Goal: Task Accomplishment & Management: Use online tool/utility

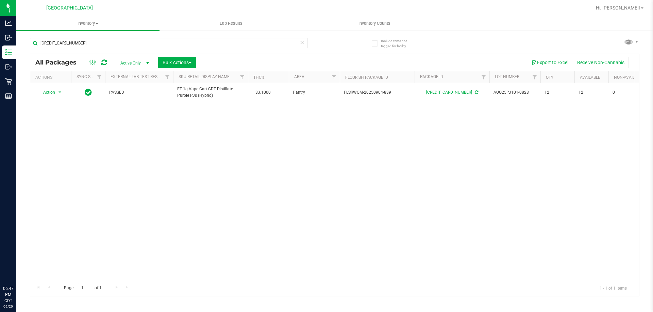
click at [81, 38] on input "[CREDIT_CARD_NUMBER]" at bounding box center [169, 43] width 278 height 10
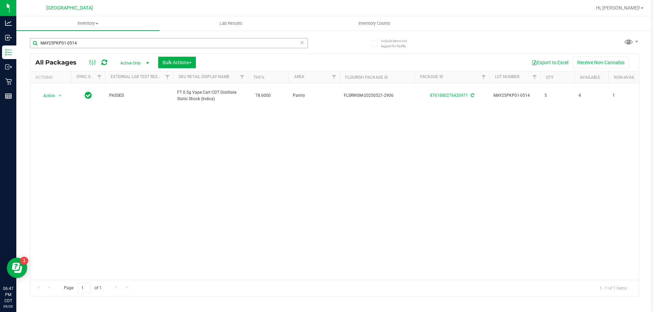
click at [216, 44] on input "MAY25PKP01-0514" at bounding box center [169, 43] width 278 height 10
type input "M"
type input "J"
type input "S"
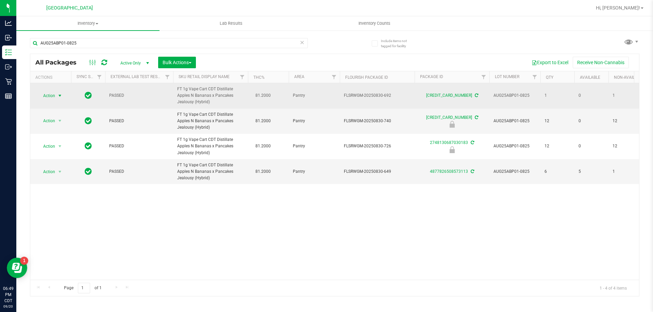
type input "AUG25ABP01-0825"
click at [56, 99] on span "select" at bounding box center [60, 96] width 8 height 10
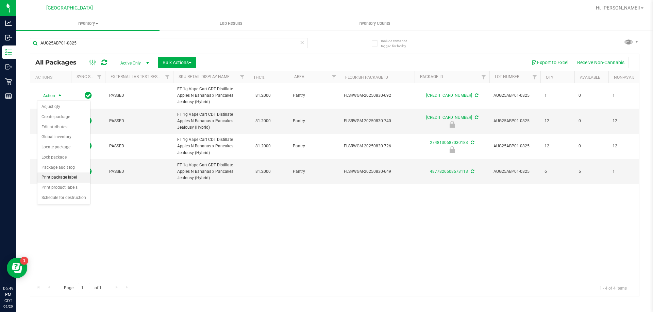
click at [57, 176] on li "Print package label" at bounding box center [63, 178] width 53 height 10
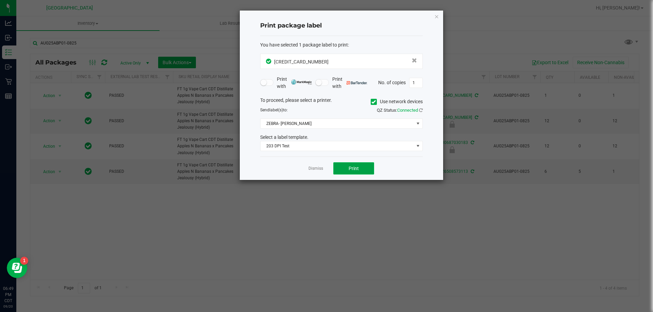
click at [344, 165] on button "Print" at bounding box center [353, 168] width 41 height 12
click at [308, 168] on link "Dismiss" at bounding box center [315, 169] width 15 height 6
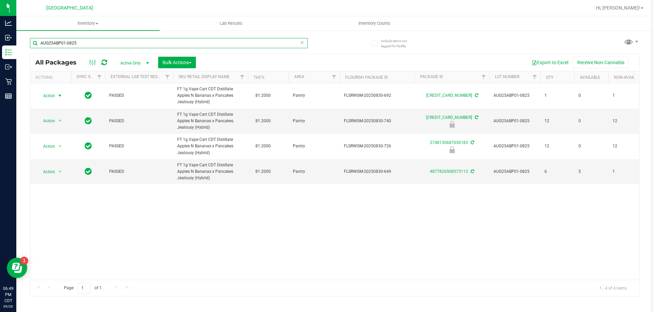
click at [166, 39] on input "AUG25ABP01-0825" at bounding box center [169, 43] width 278 height 10
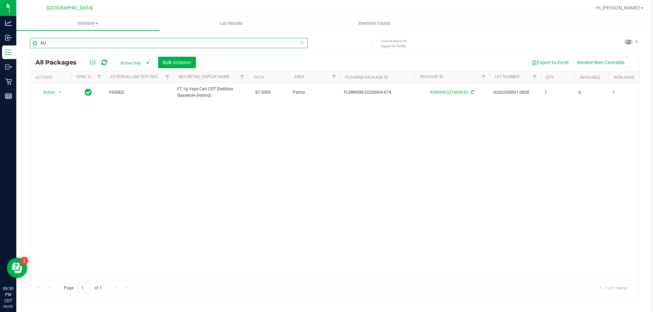
type input "A"
type input "SN250708PEP1-0717"
click at [94, 45] on input "SN250708PEP1-0717" at bounding box center [169, 43] width 278 height 10
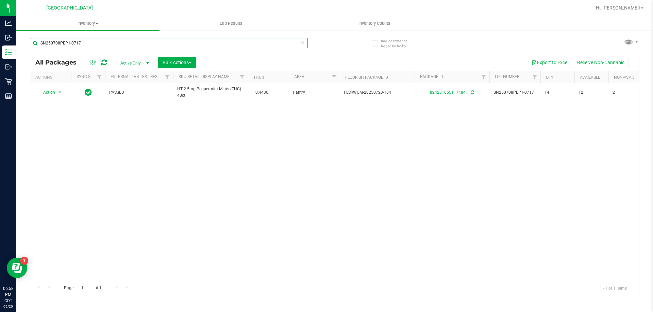
click at [94, 45] on input "SN250708PEP1-0717" at bounding box center [169, 43] width 278 height 10
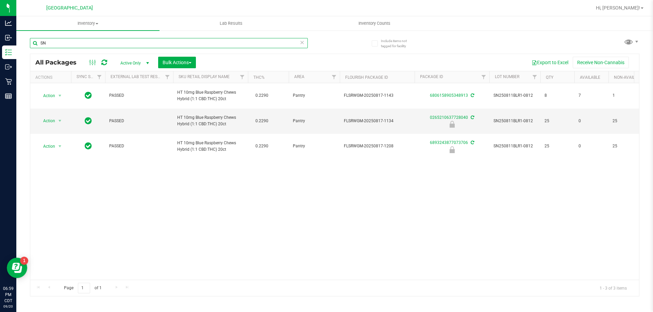
type input "S"
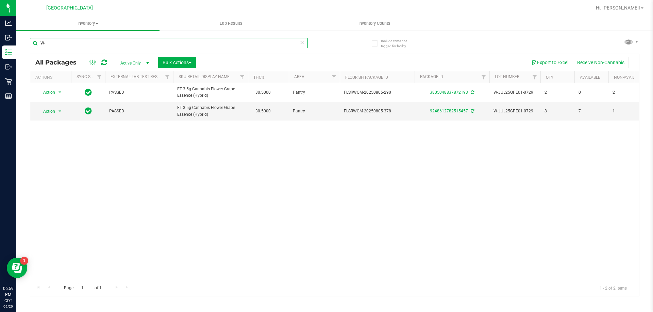
type input "W"
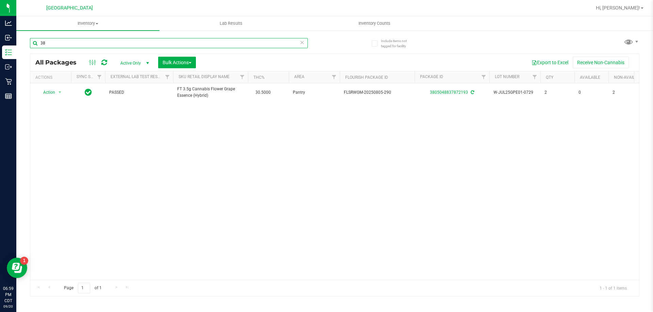
type input "3"
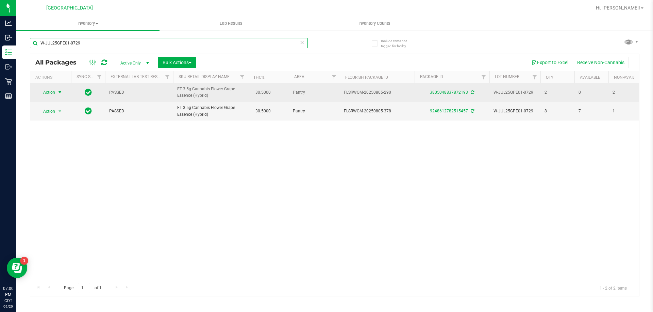
type input "W-JUL25GPE01-0729"
click at [50, 93] on span "Action" at bounding box center [46, 93] width 18 height 10
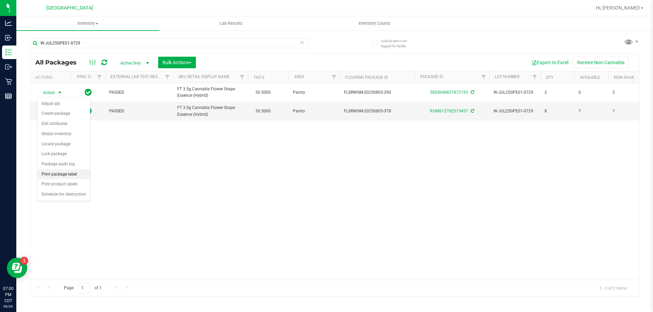
click at [68, 173] on li "Print package label" at bounding box center [63, 175] width 53 height 10
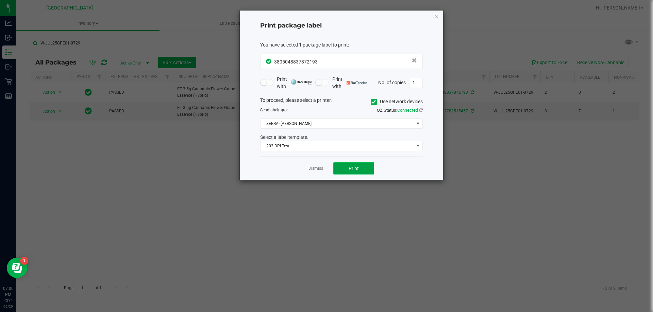
click at [357, 164] on button "Print" at bounding box center [353, 168] width 41 height 12
click at [316, 166] on link "Dismiss" at bounding box center [315, 169] width 15 height 6
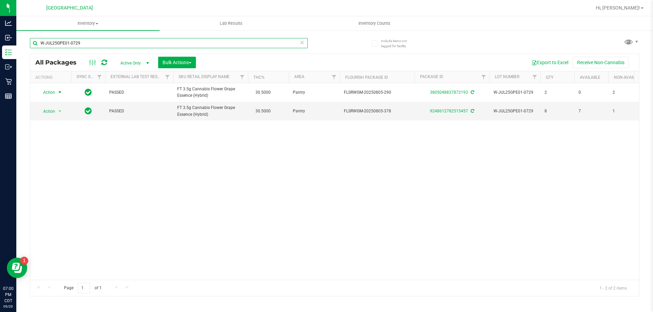
click at [279, 38] on input "W-JUL25GPE01-0729" at bounding box center [169, 43] width 278 height 10
type input "W-AUG25T1701-0830"
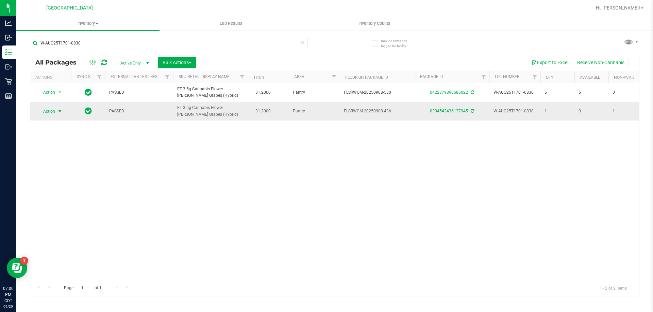
click at [63, 111] on span "select" at bounding box center [59, 111] width 5 height 5
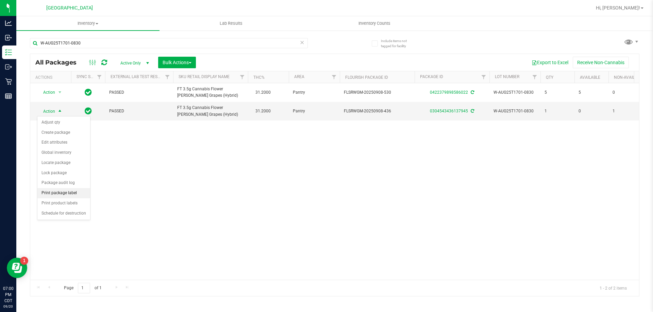
click at [65, 192] on li "Print package label" at bounding box center [63, 193] width 53 height 10
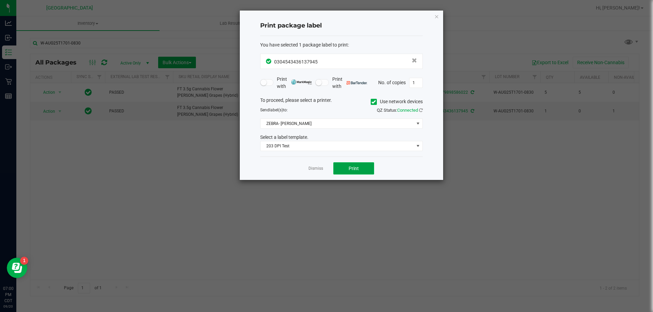
click at [345, 169] on button "Print" at bounding box center [353, 168] width 41 height 12
click at [323, 172] on link "Dismiss" at bounding box center [315, 169] width 15 height 6
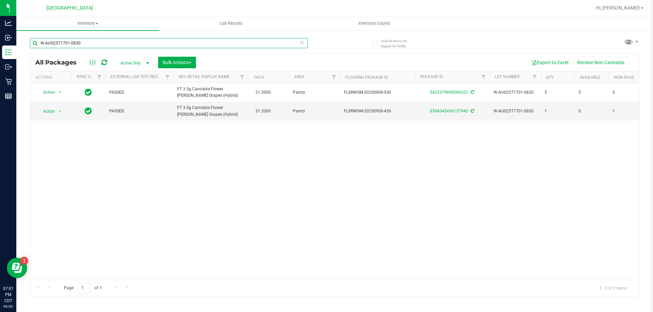
click at [287, 40] on input "W-AUG25T1701-0830" at bounding box center [169, 43] width 278 height 10
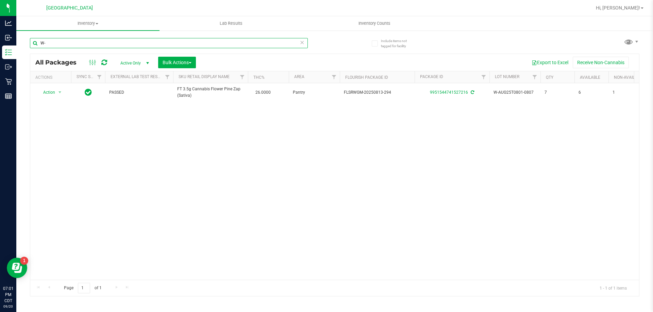
type input "W"
type input "WNQ250625PCH1-0626"
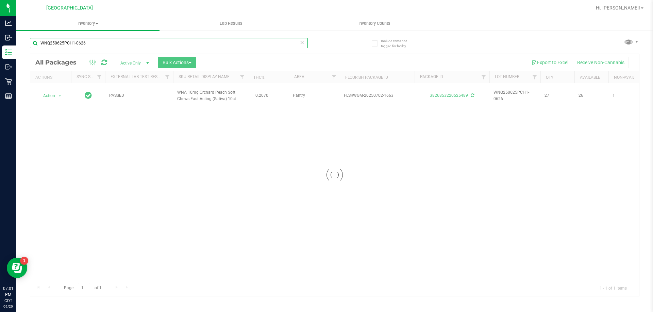
click at [253, 42] on input "WNQ250625PCH1-0626" at bounding box center [169, 43] width 278 height 10
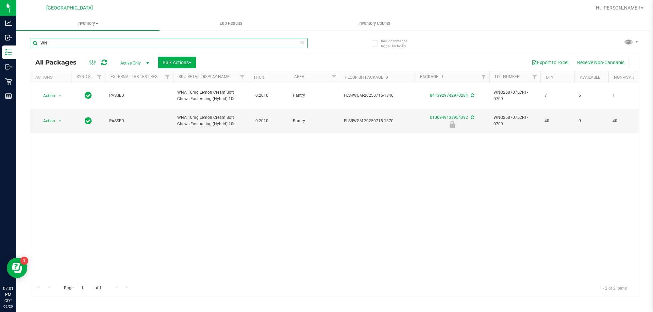
type input "W"
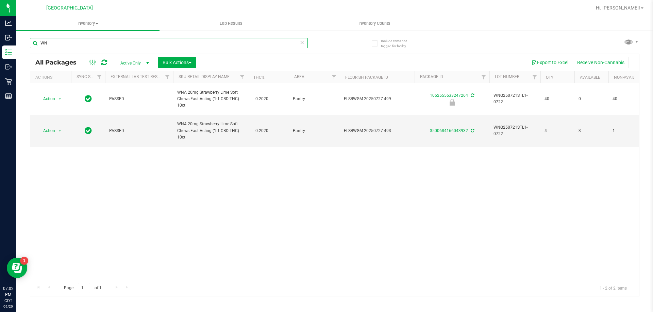
type input "W"
type input "WN250716YUZ1-0717"
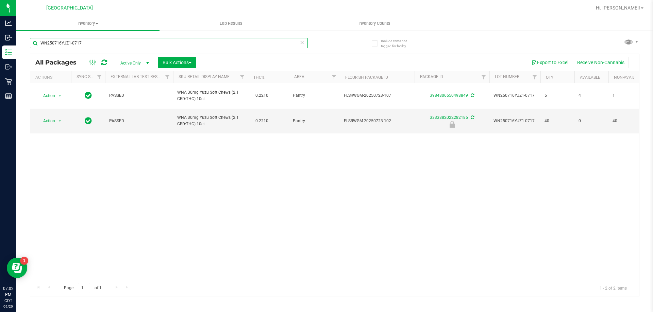
click at [198, 40] on input "WN250716YUZ1-0717" at bounding box center [169, 43] width 278 height 10
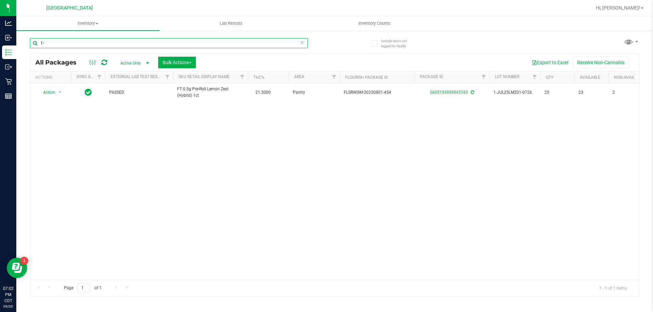
type input "1"
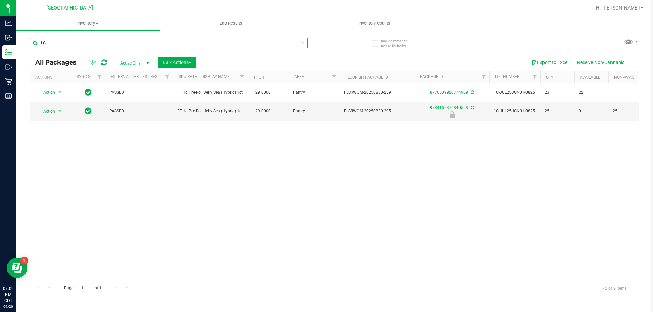
type input "1"
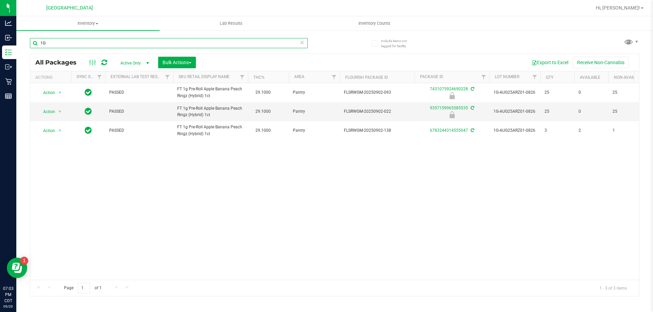
type input "1"
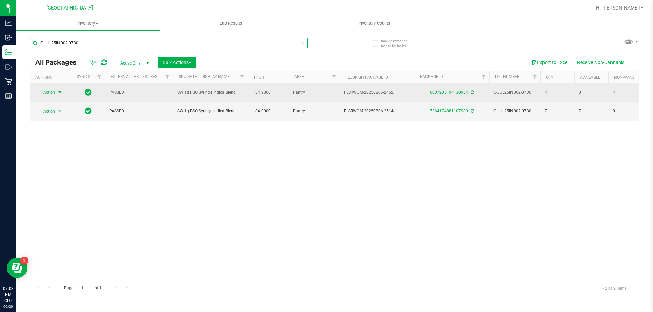
type input "O-JUL25IND02-0730"
click at [46, 91] on span "Action" at bounding box center [46, 93] width 18 height 10
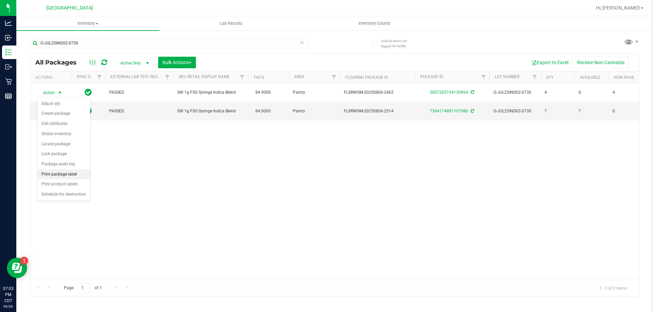
click at [72, 178] on li "Print package label" at bounding box center [63, 175] width 53 height 10
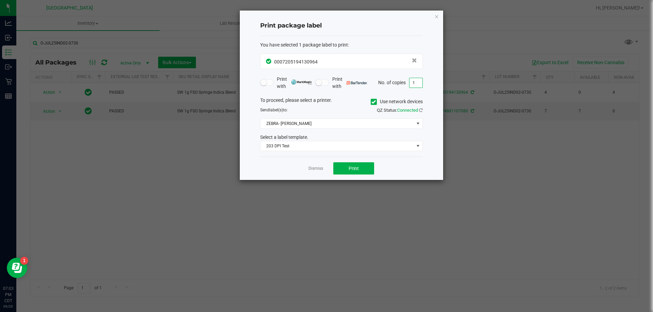
click at [410, 81] on input "1" at bounding box center [415, 83] width 13 height 10
type input "4"
click at [371, 172] on button "Print" at bounding box center [353, 168] width 41 height 12
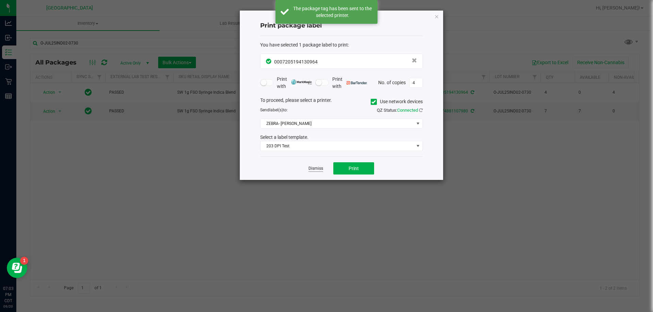
click at [322, 169] on link "Dismiss" at bounding box center [315, 169] width 15 height 6
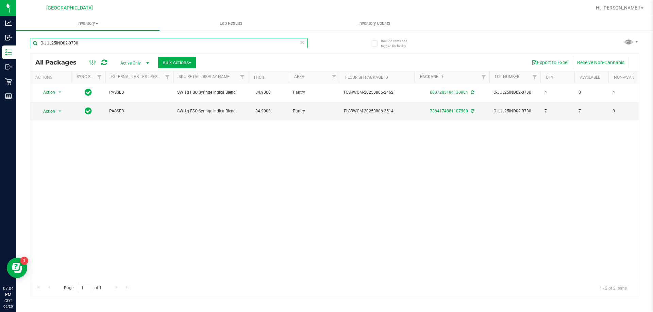
click at [248, 47] on input "O-JUL25IND02-0730" at bounding box center [169, 43] width 278 height 10
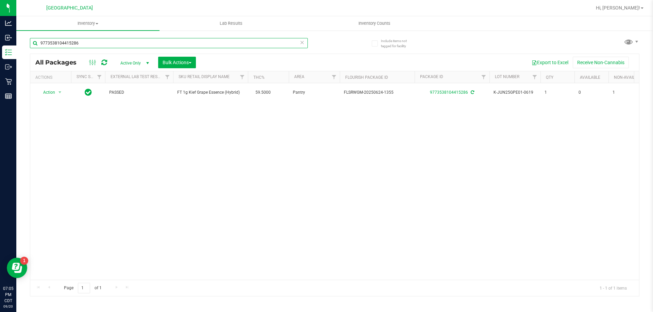
type input "9773538104415286"
click at [108, 40] on input "9773538104415286" at bounding box center [169, 43] width 278 height 10
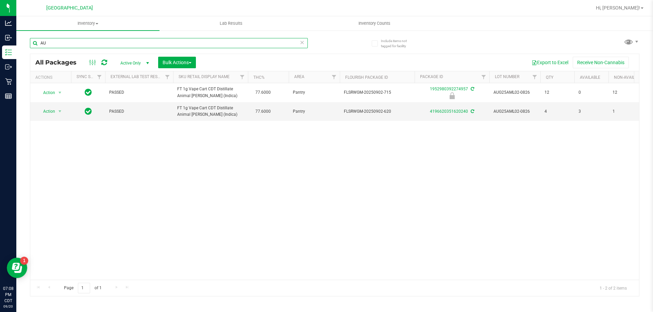
type input "A"
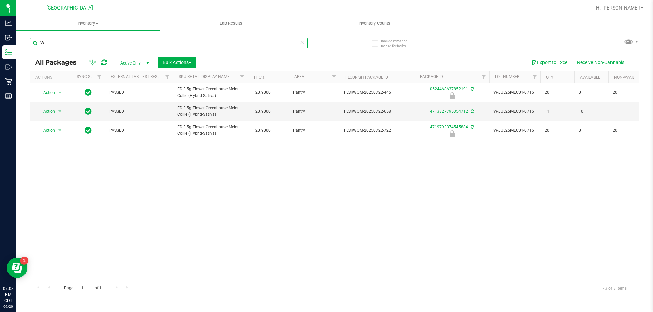
type input "W"
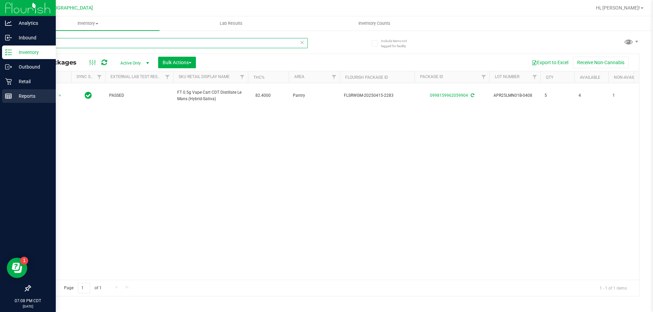
type input "A"
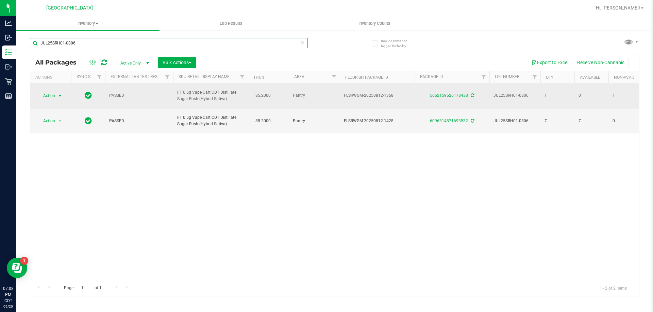
type input "JUL25SRH01-0806"
click at [60, 96] on span "select" at bounding box center [59, 95] width 5 height 5
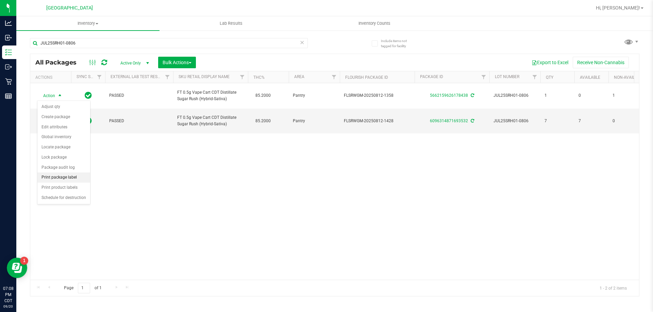
click at [66, 180] on li "Print package label" at bounding box center [63, 178] width 53 height 10
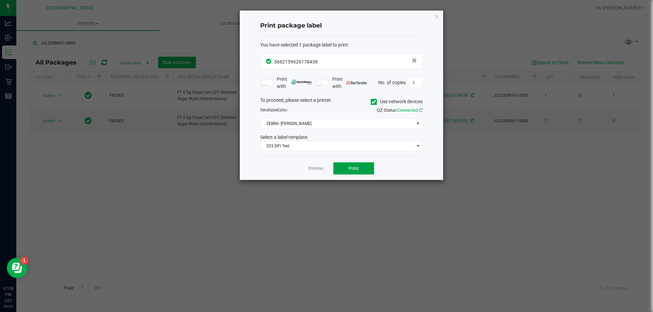
click at [343, 167] on button "Print" at bounding box center [353, 168] width 41 height 12
click at [322, 169] on link "Dismiss" at bounding box center [315, 169] width 15 height 6
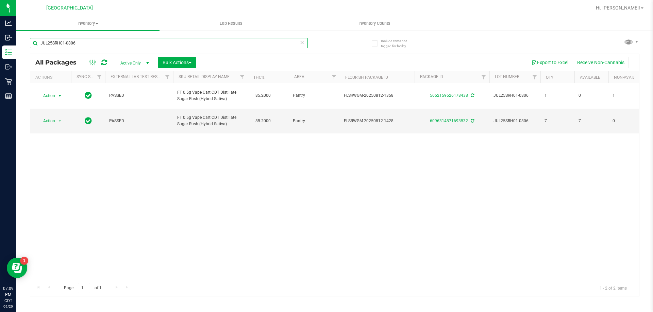
click at [258, 46] on input "JUL25SRH01-0806" at bounding box center [169, 43] width 278 height 10
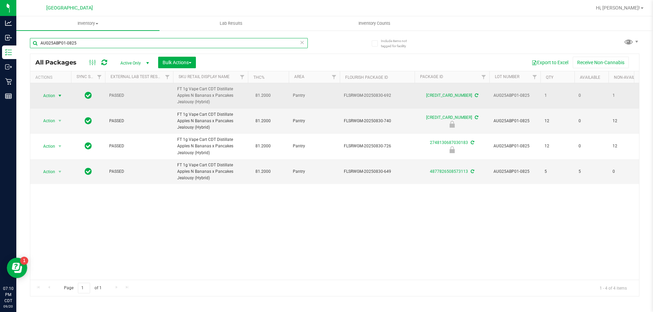
type input "AUG25ABP01-0825"
click at [53, 94] on span "Action" at bounding box center [46, 96] width 18 height 10
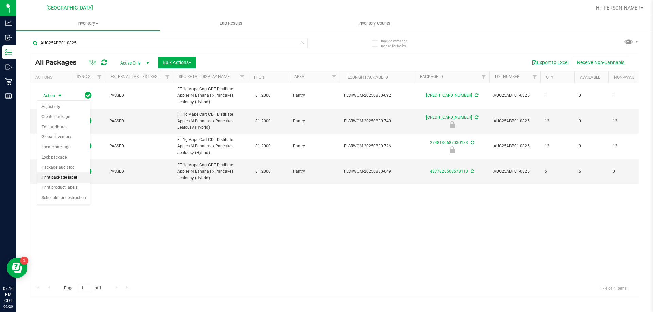
click at [64, 178] on li "Print package label" at bounding box center [63, 178] width 53 height 10
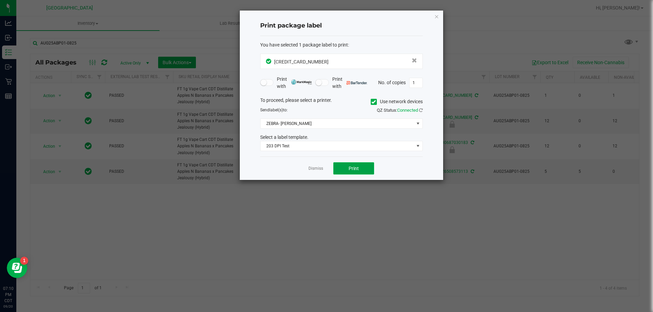
click at [349, 163] on button "Print" at bounding box center [353, 168] width 41 height 12
click at [322, 168] on link "Dismiss" at bounding box center [315, 169] width 15 height 6
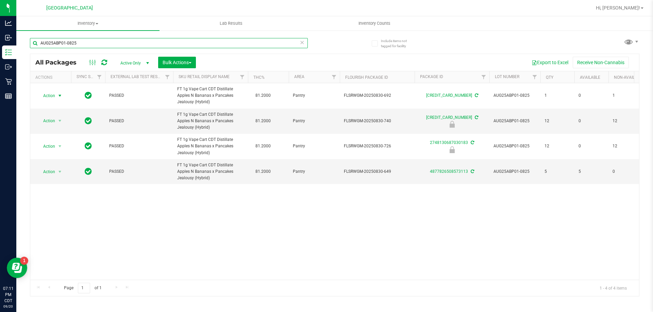
click at [237, 47] on input "AUG25ABP01-0825" at bounding box center [169, 43] width 278 height 10
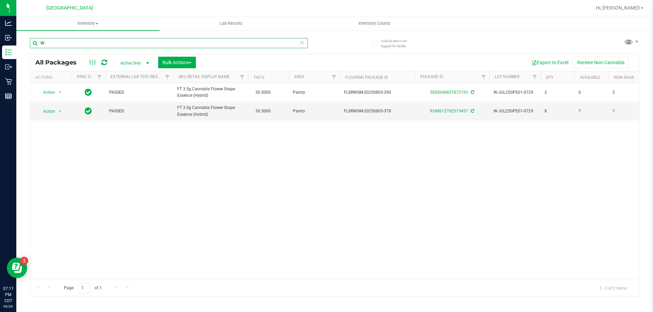
type input "W"
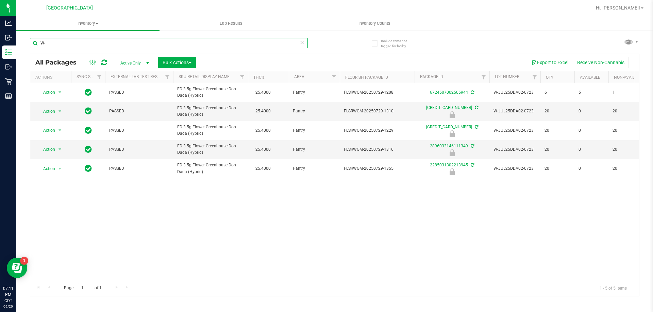
type input "W"
type input "W-JUL25HTM03-0812"
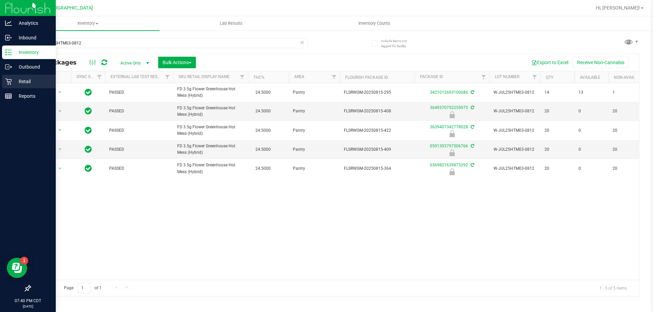
click at [16, 84] on p "Retail" at bounding box center [32, 81] width 41 height 8
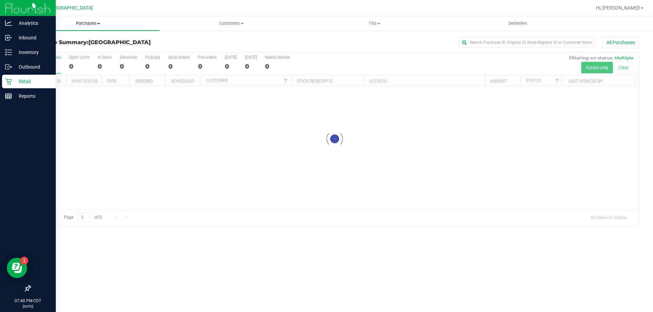
click at [93, 26] on span "Purchases" at bounding box center [87, 23] width 143 height 6
click at [55, 49] on span "Fulfillment" at bounding box center [37, 49] width 42 height 6
